Goal: Task Accomplishment & Management: Manage account settings

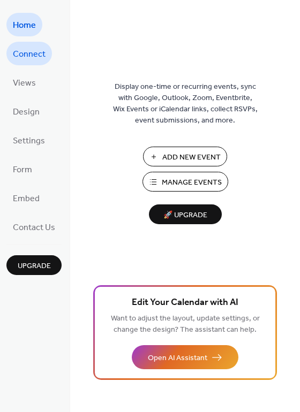
click at [36, 52] on span "Connect" at bounding box center [29, 54] width 33 height 17
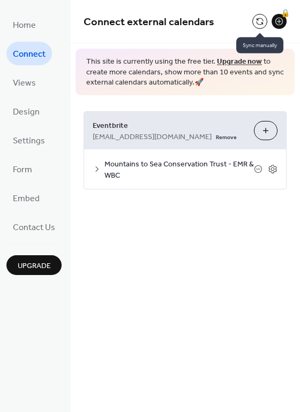
click at [261, 26] on button at bounding box center [259, 21] width 15 height 15
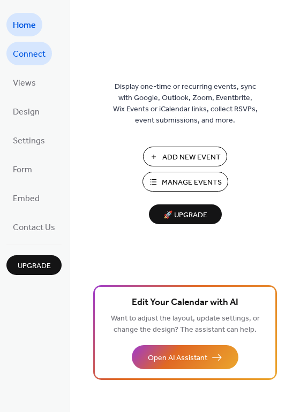
click at [24, 49] on span "Connect" at bounding box center [29, 54] width 33 height 17
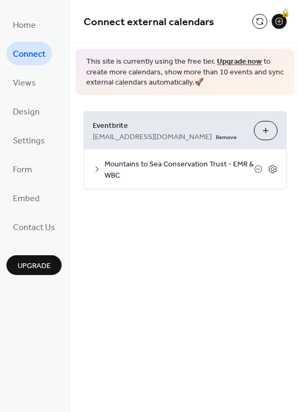
click at [88, 167] on div "Mountains to Sea Conservation Trust - EMR & WBC" at bounding box center [185, 169] width 202 height 40
click at [94, 169] on icon at bounding box center [97, 169] width 9 height 9
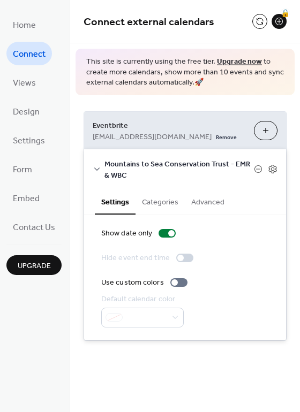
click at [221, 162] on span "Mountains to Sea Conservation Trust - EMR & WBC" at bounding box center [178, 169] width 149 height 22
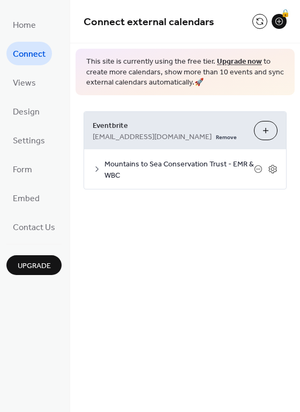
click at [221, 162] on span "Mountains to Sea Conservation Trust - EMR & WBC" at bounding box center [178, 169] width 149 height 22
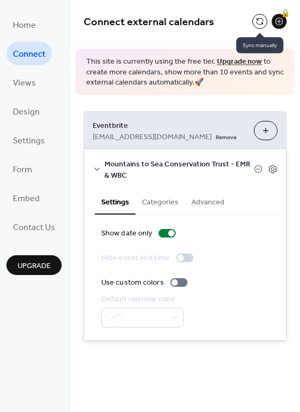
click at [260, 17] on button at bounding box center [259, 21] width 15 height 15
click at [260, 17] on div at bounding box center [259, 21] width 15 height 15
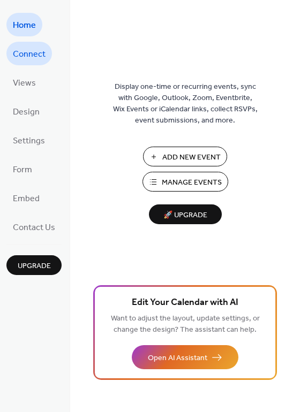
click at [33, 58] on span "Connect" at bounding box center [29, 54] width 33 height 17
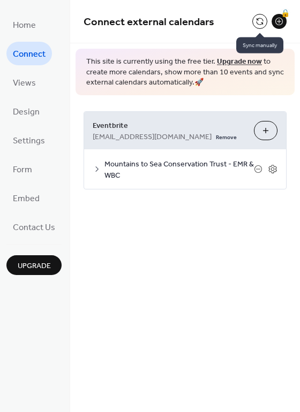
click at [261, 20] on button at bounding box center [259, 21] width 15 height 15
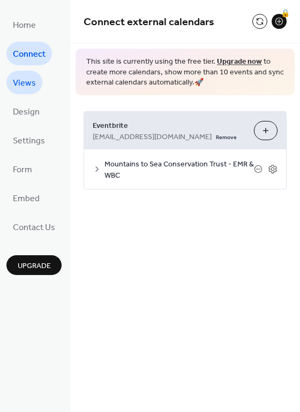
click at [27, 77] on span "Views" at bounding box center [24, 83] width 23 height 17
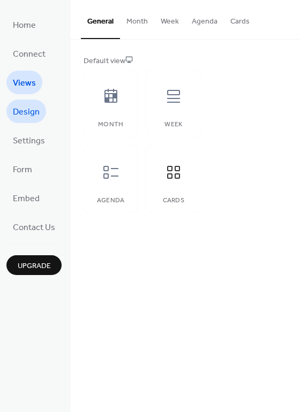
click at [22, 115] on span "Design" at bounding box center [26, 112] width 27 height 17
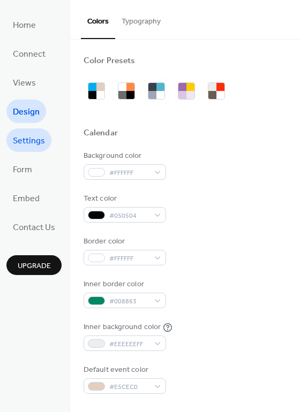
click at [26, 149] on span "Settings" at bounding box center [29, 141] width 32 height 17
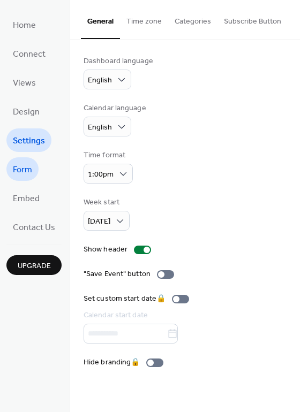
click at [25, 167] on span "Form" at bounding box center [22, 170] width 19 height 17
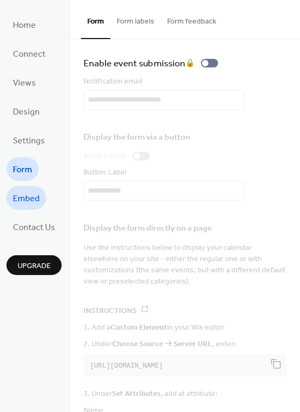
click at [25, 197] on span "Embed" at bounding box center [26, 199] width 27 height 17
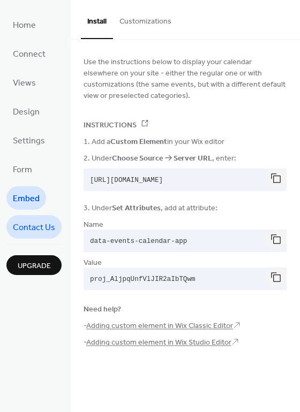
click at [15, 225] on span "Contact Us" at bounding box center [34, 227] width 42 height 17
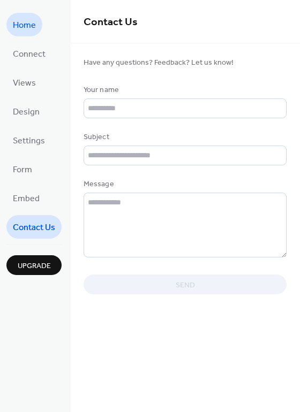
click at [34, 21] on span "Home" at bounding box center [24, 25] width 23 height 17
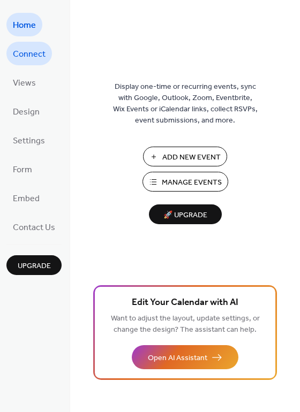
click at [31, 61] on span "Connect" at bounding box center [29, 54] width 33 height 17
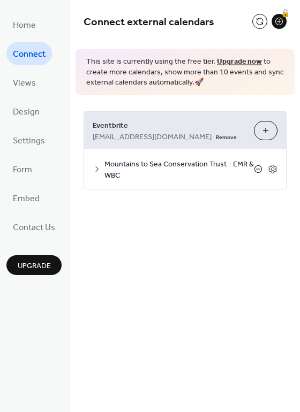
click at [258, 171] on icon at bounding box center [258, 169] width 9 height 9
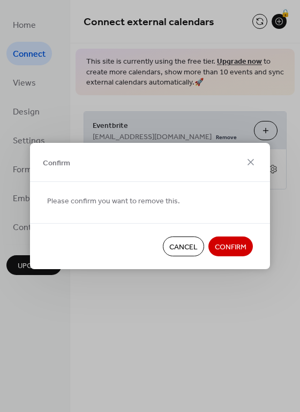
click at [233, 250] on span "Confirm" at bounding box center [231, 247] width 32 height 11
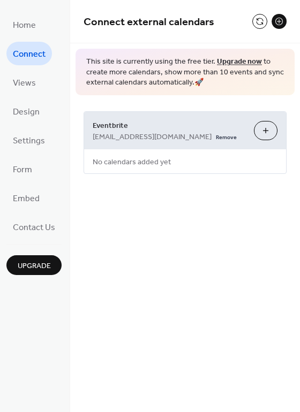
click at [266, 134] on button "Choose Organizers" at bounding box center [266, 130] width 24 height 19
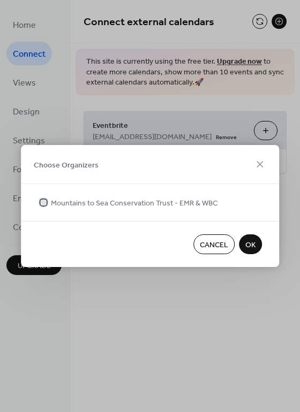
click at [71, 201] on span "Mountains to Sea Conservation Trust - EMR & WBC" at bounding box center [134, 203] width 166 height 11
click at [248, 244] on span "OK" at bounding box center [250, 245] width 10 height 11
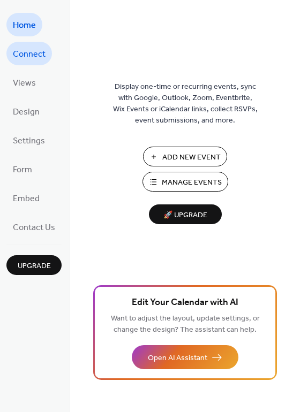
click at [37, 51] on span "Connect" at bounding box center [29, 54] width 33 height 17
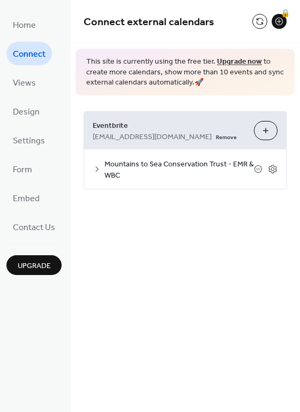
click at [93, 162] on div "Mountains to Sea Conservation Trust - EMR & WBC" at bounding box center [185, 169] width 202 height 40
click at [95, 168] on icon at bounding box center [97, 169] width 9 height 9
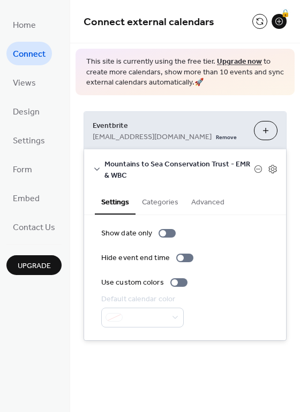
click at [95, 168] on icon at bounding box center [97, 169] width 9 height 9
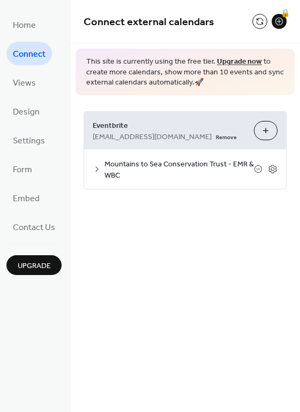
click at [254, 165] on span "Mountains to Sea Conservation Trust - EMR & WBC" at bounding box center [178, 169] width 149 height 22
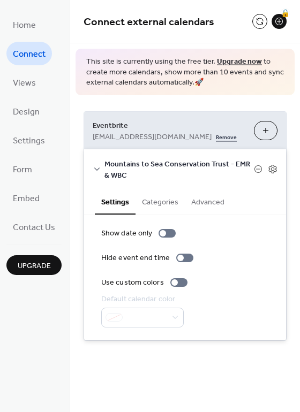
click at [216, 138] on link "Remove" at bounding box center [226, 136] width 21 height 11
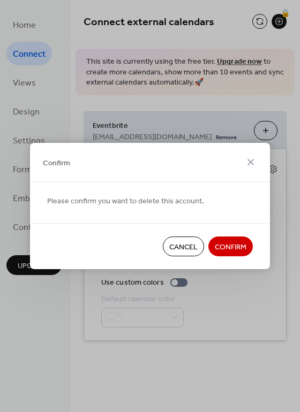
click at [228, 244] on span "Confirm" at bounding box center [231, 247] width 32 height 11
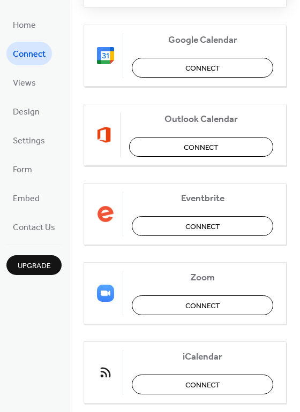
scroll to position [222, 0]
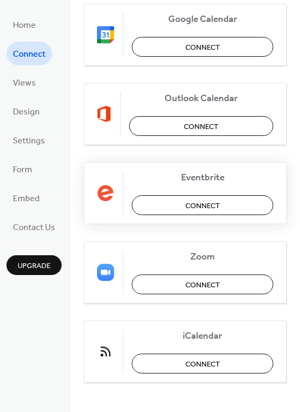
click at [204, 202] on span "Connect" at bounding box center [202, 205] width 35 height 11
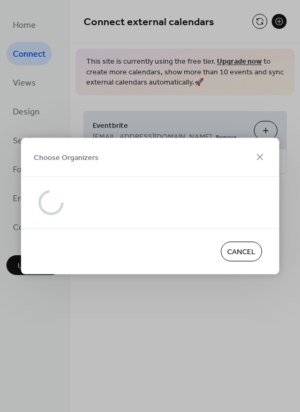
scroll to position [0, 0]
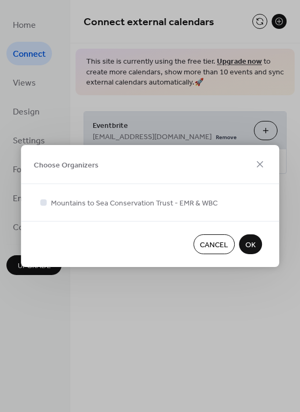
click at [44, 202] on div at bounding box center [43, 202] width 6 height 6
click at [258, 245] on button "OK" at bounding box center [250, 244] width 23 height 20
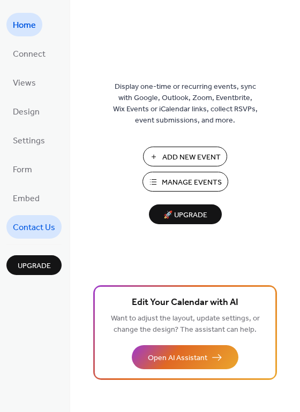
click at [32, 227] on span "Contact Us" at bounding box center [34, 227] width 42 height 17
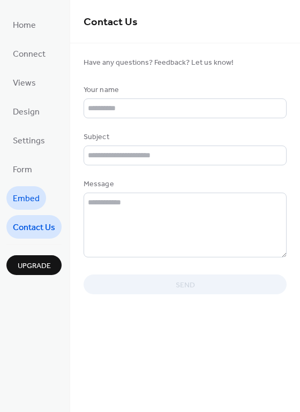
click at [26, 191] on span "Embed" at bounding box center [26, 199] width 27 height 17
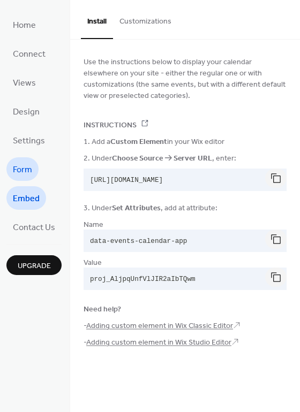
click at [26, 162] on span "Form" at bounding box center [22, 170] width 19 height 17
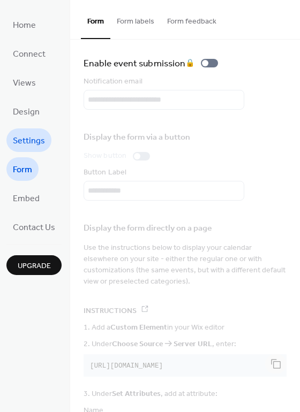
click at [25, 139] on span "Settings" at bounding box center [29, 141] width 32 height 17
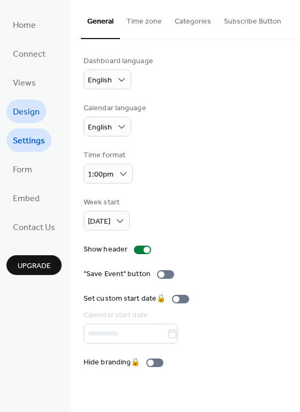
click at [23, 106] on span "Design" at bounding box center [26, 112] width 27 height 17
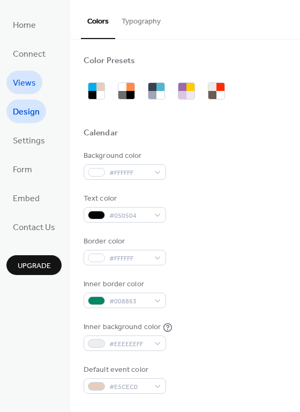
click at [19, 84] on span "Views" at bounding box center [24, 83] width 23 height 17
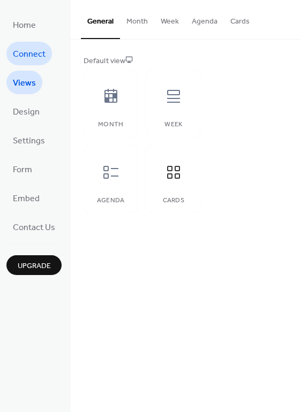
click at [28, 47] on span "Connect" at bounding box center [29, 54] width 33 height 17
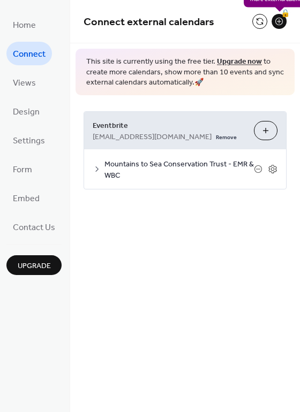
click at [278, 22] on div "🔒" at bounding box center [278, 21] width 15 height 15
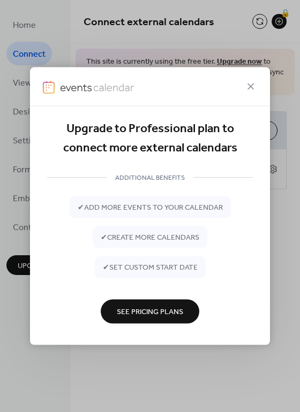
click at [147, 314] on span "See Pricing Plans" at bounding box center [150, 312] width 66 height 11
